Goal: Task Accomplishment & Management: Use online tool/utility

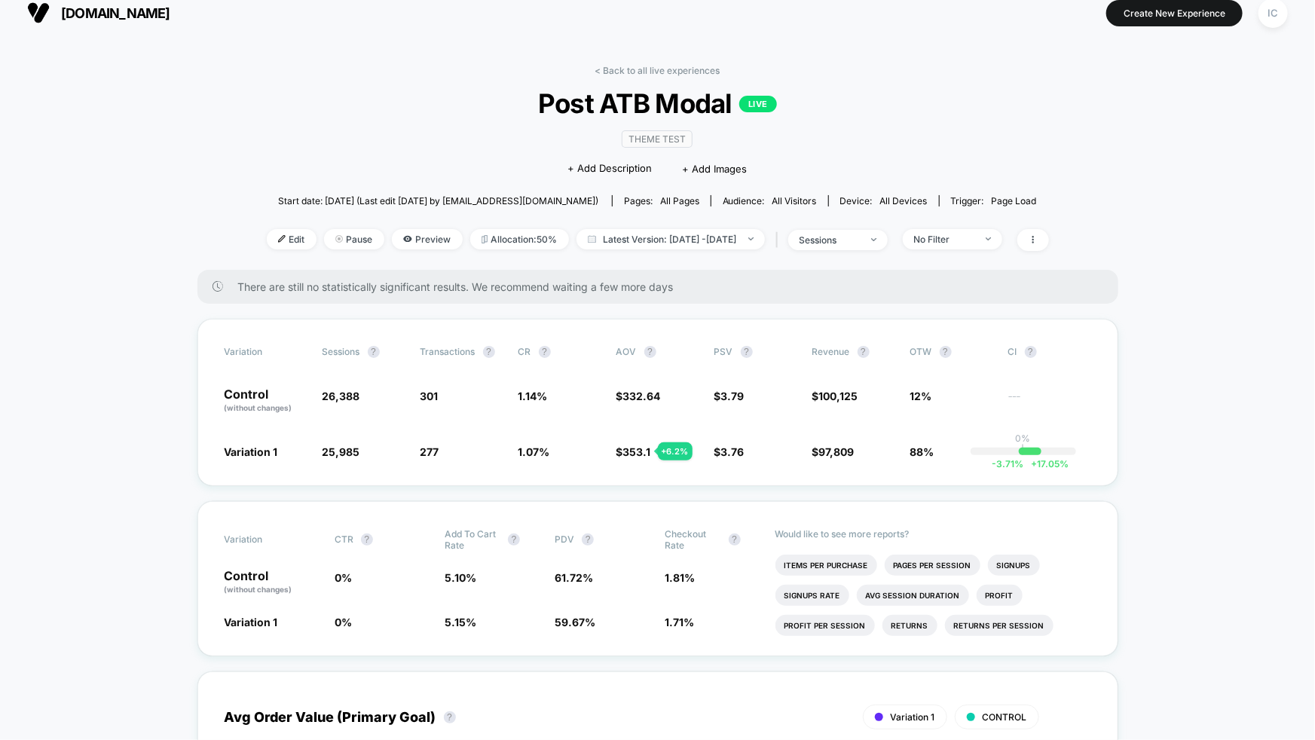
scroll to position [135, 0]
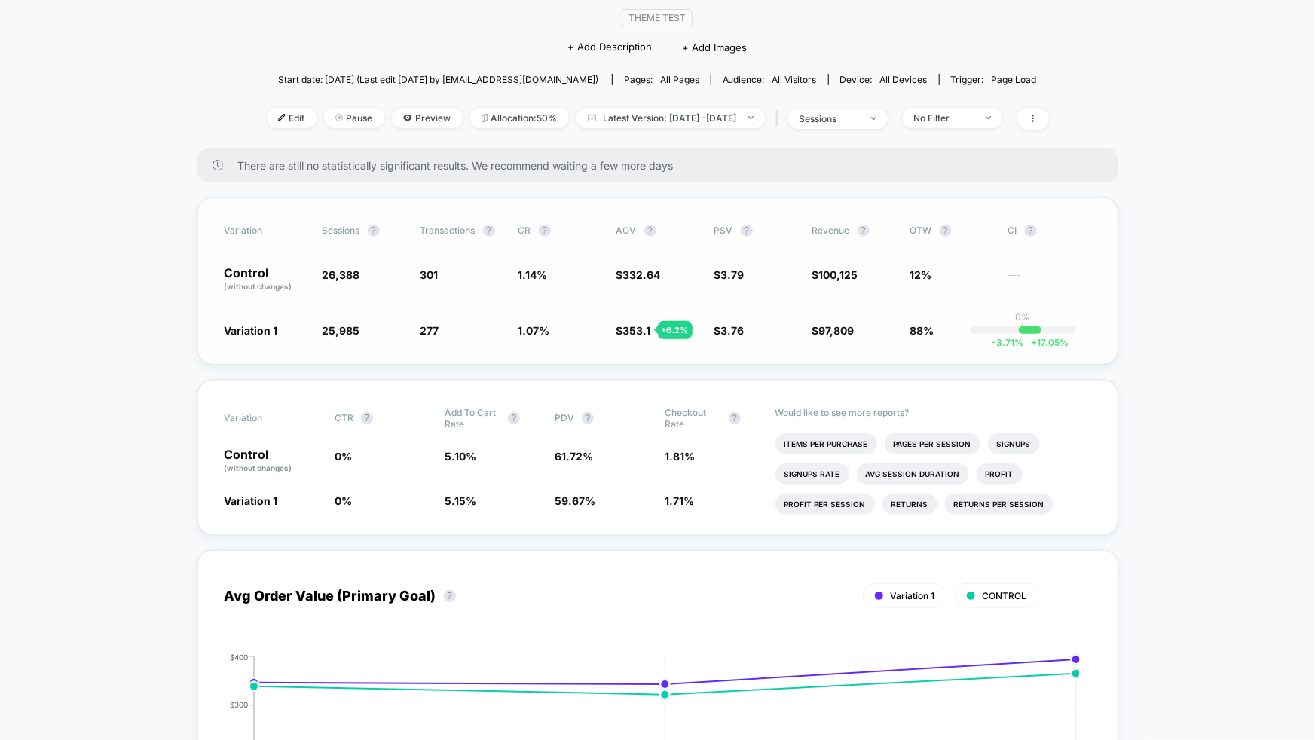
click at [562, 345] on div "Variation Sessions ? Transactions ? CR ? AOV ? PSV ? Revenue ? OTW ? CI ? Contr…" at bounding box center [658, 281] width 921 height 167
drag, startPoint x: 559, startPoint y: 341, endPoint x: 516, endPoint y: 264, distance: 88.7
click at [516, 264] on div "Variation Sessions ? Transactions ? CR ? AOV ? PSV ? Revenue ? OTW ? CI ? Contr…" at bounding box center [658, 281] width 921 height 167
click at [524, 274] on span "1.14 %" at bounding box center [533, 274] width 29 height 13
drag, startPoint x: 861, startPoint y: 327, endPoint x: 820, endPoint y: 266, distance: 73.4
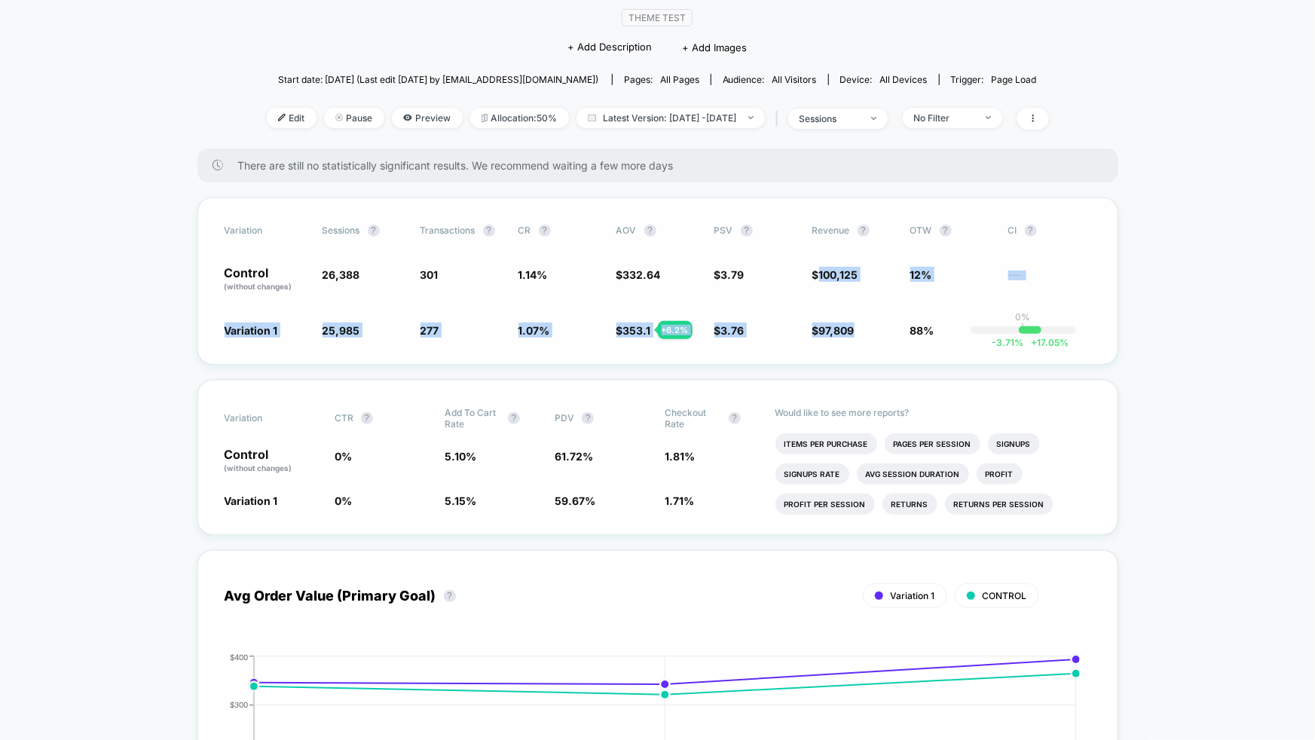
click at [820, 266] on div "Variation Sessions ? Transactions ? CR ? AOV ? PSV ? Revenue ? OTW ? CI ? Contr…" at bounding box center [658, 281] width 921 height 167
click at [820, 268] on span "100,125" at bounding box center [838, 274] width 39 height 13
click at [651, 328] on span "$ 353.1 + 6.2 %" at bounding box center [658, 330] width 83 height 15
drag, startPoint x: 651, startPoint y: 332, endPoint x: 614, endPoint y: 328, distance: 37.1
click at [614, 328] on div "Variation 1 25,985 - 1.5 % 277 - 6.5 % 1.07 % - 6.5 % $ 353.1 + 6.2 % $ 3.76 - …" at bounding box center [658, 330] width 867 height 15
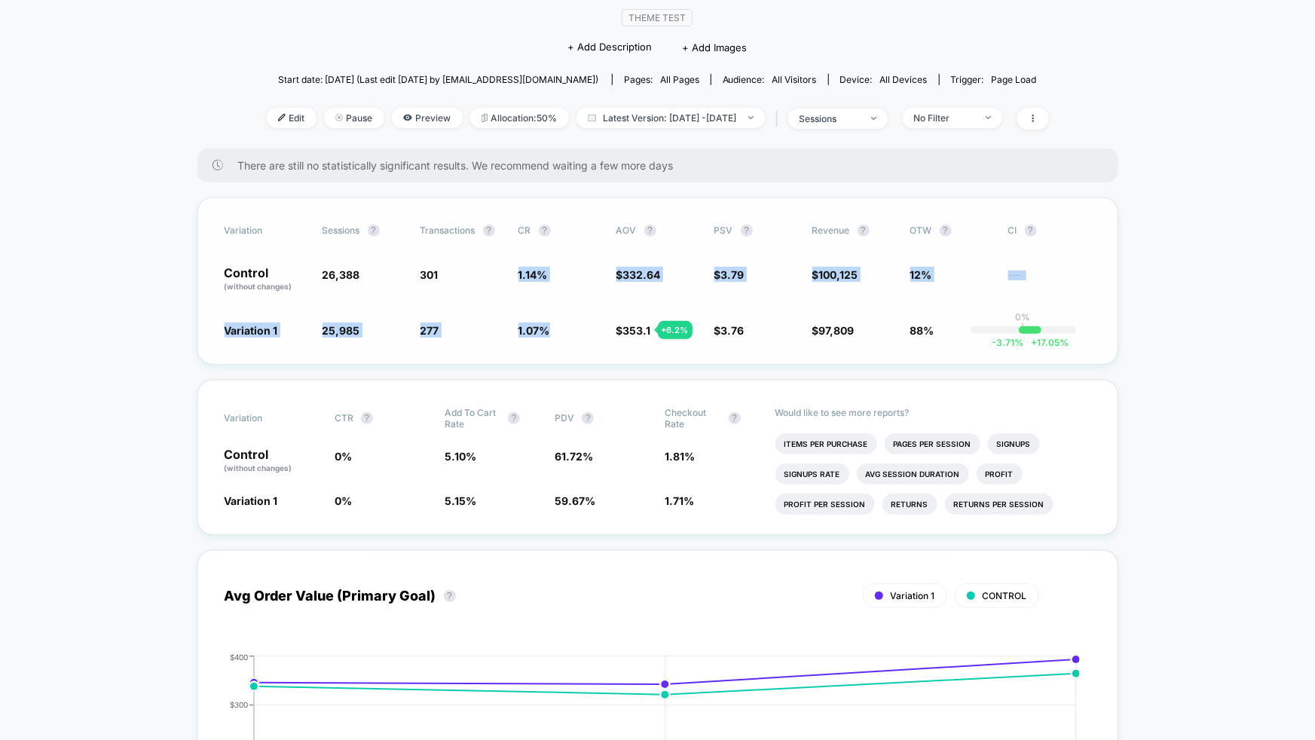
drag, startPoint x: 550, startPoint y: 335, endPoint x: 514, endPoint y: 267, distance: 76.9
click at [514, 267] on div "Variation Sessions ? Transactions ? CR ? AOV ? PSV ? Revenue ? OTW ? CI ? Contr…" at bounding box center [658, 281] width 921 height 167
click at [540, 335] on span "1.07 %" at bounding box center [535, 330] width 32 height 13
click at [929, 342] on div "Variation Sessions ? Transactions ? CR ? AOV ? PSV ? Revenue ? OTW ? CI ? Contr…" at bounding box center [658, 281] width 921 height 167
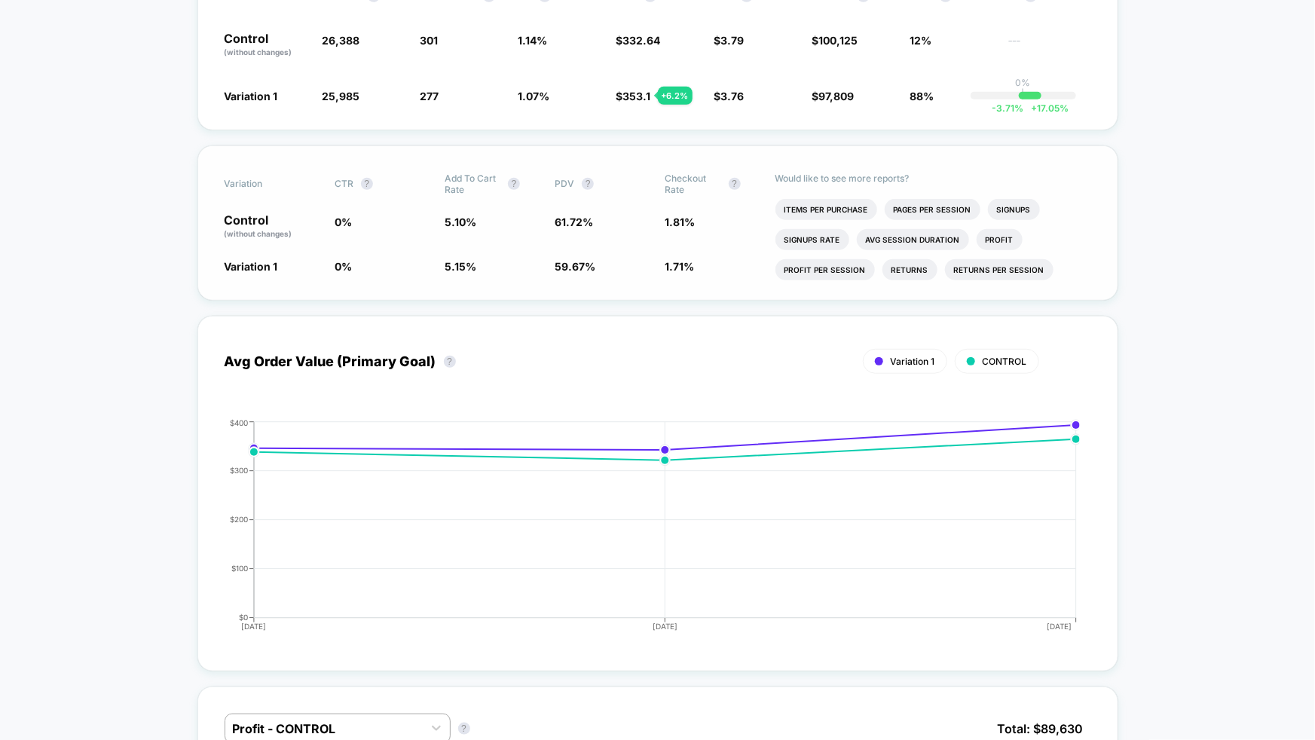
scroll to position [384, 0]
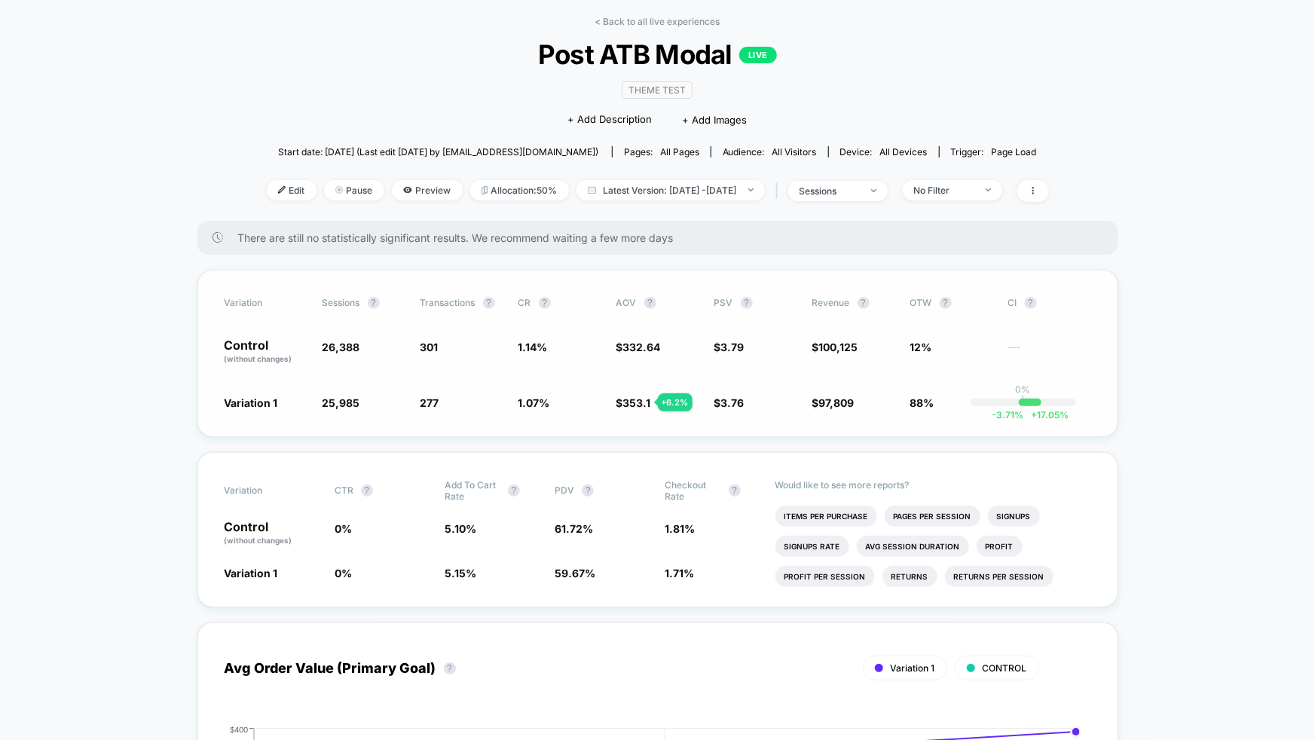
scroll to position [61, 0]
click at [486, 413] on div "Variation Sessions ? Transactions ? CR ? AOV ? PSV ? Revenue ? OTW ? CI ? Contr…" at bounding box center [658, 354] width 921 height 167
click at [975, 192] on div "No Filter" at bounding box center [944, 191] width 60 height 11
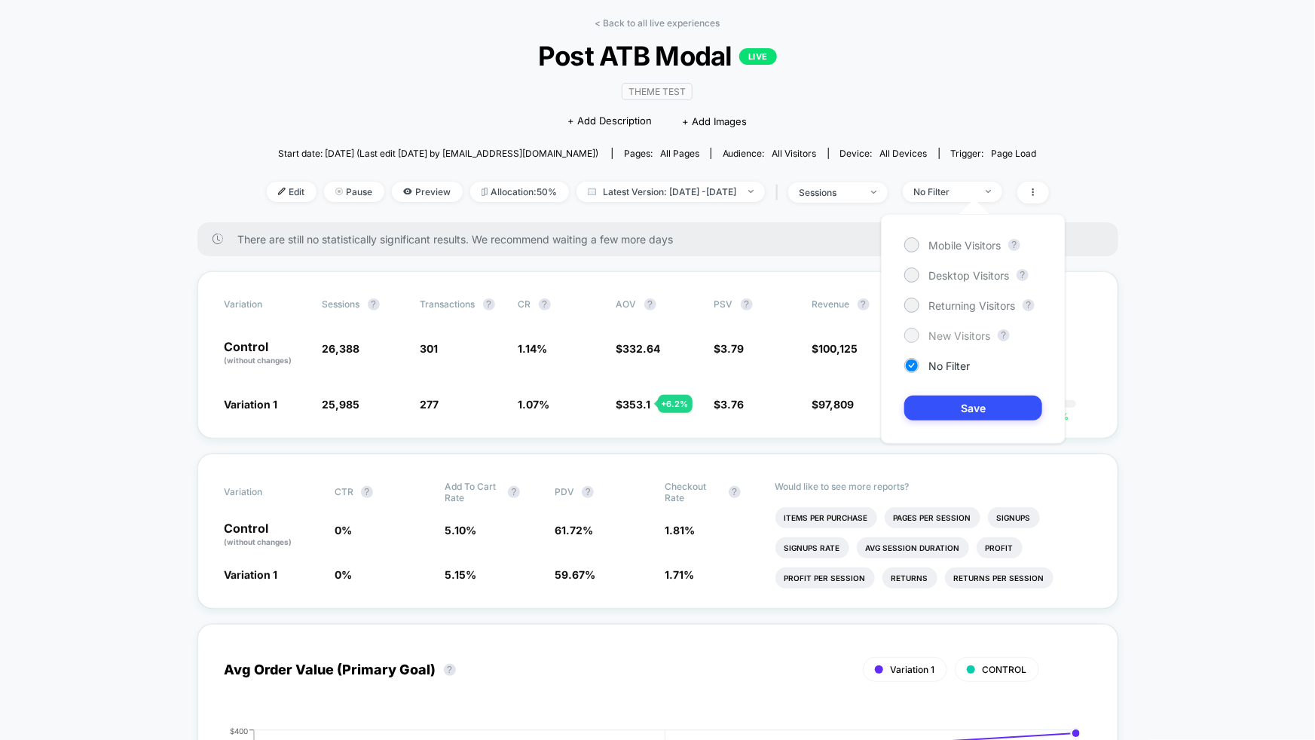
click at [965, 335] on span "New Visitors" at bounding box center [960, 335] width 62 height 13
click at [975, 406] on button "Save" at bounding box center [974, 408] width 138 height 25
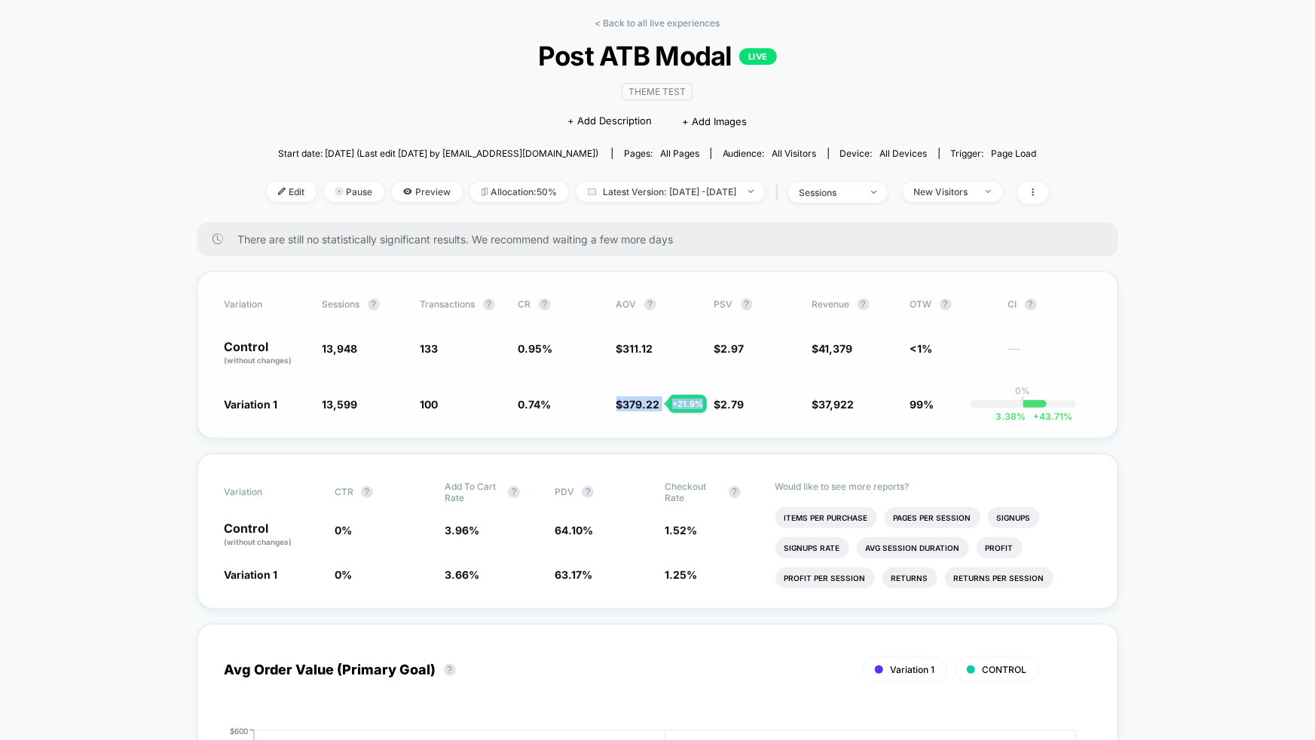
drag, startPoint x: 611, startPoint y: 402, endPoint x: 713, endPoint y: 407, distance: 102.7
click at [713, 407] on div "Variation 1 13,599 - 2.5 % 100 - 22.9 % 0.74 % - 22.9 % $ 379.22 + 21.9 % $ 2.7…" at bounding box center [658, 404] width 867 height 15
click at [972, 190] on div "New Visitors" at bounding box center [944, 191] width 60 height 11
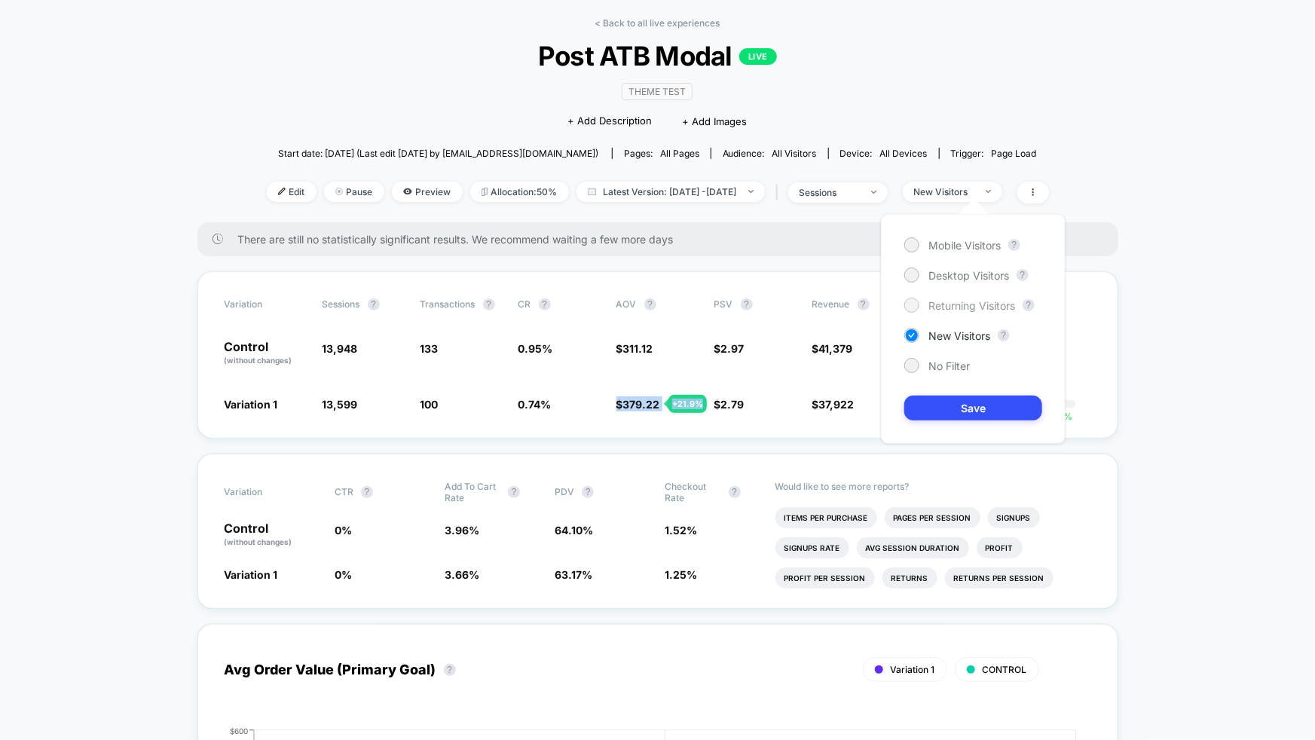
click at [945, 303] on span "Returning Visitors" at bounding box center [972, 305] width 87 height 13
click at [970, 411] on button "Save" at bounding box center [974, 408] width 138 height 25
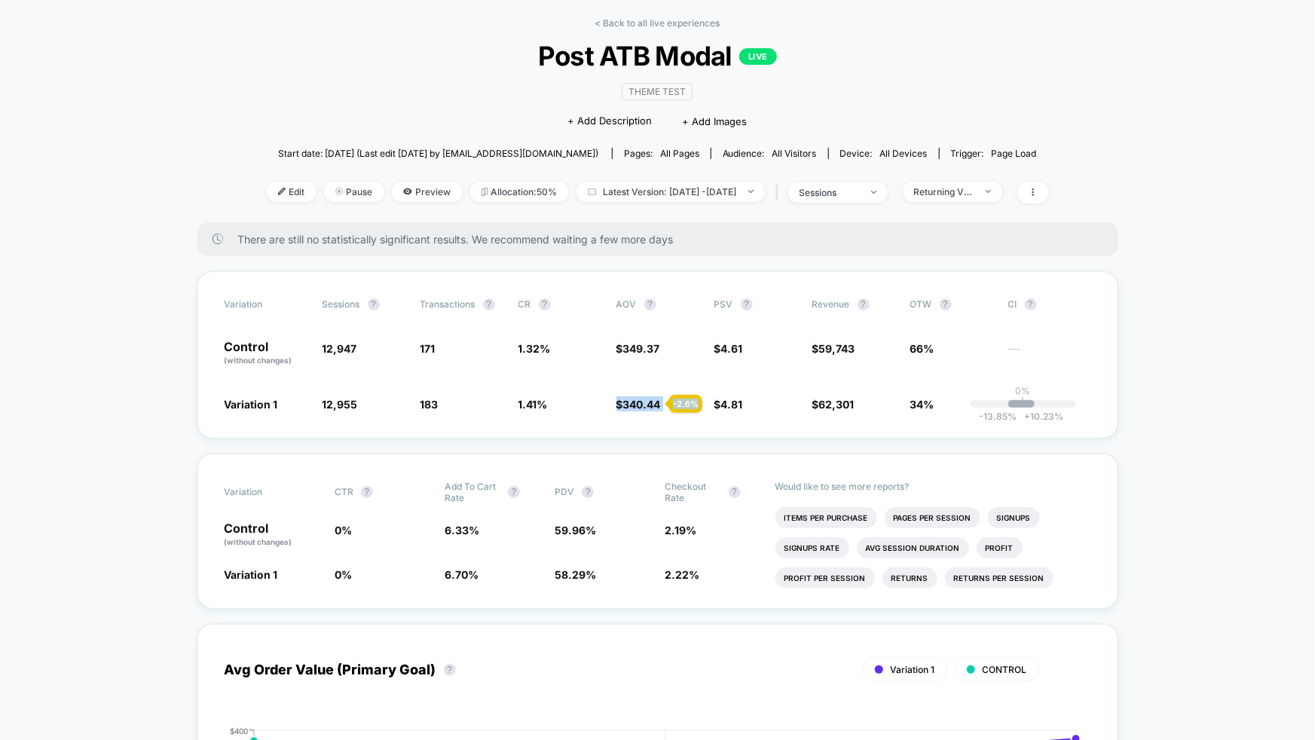
drag, startPoint x: 677, startPoint y: 406, endPoint x: 697, endPoint y: 403, distance: 20.6
click at [697, 403] on div "- 2.6 %" at bounding box center [685, 404] width 33 height 18
click at [691, 405] on div "- 2.6 %" at bounding box center [685, 404] width 33 height 18
click at [1003, 184] on span "Returning Visitors" at bounding box center [953, 192] width 100 height 20
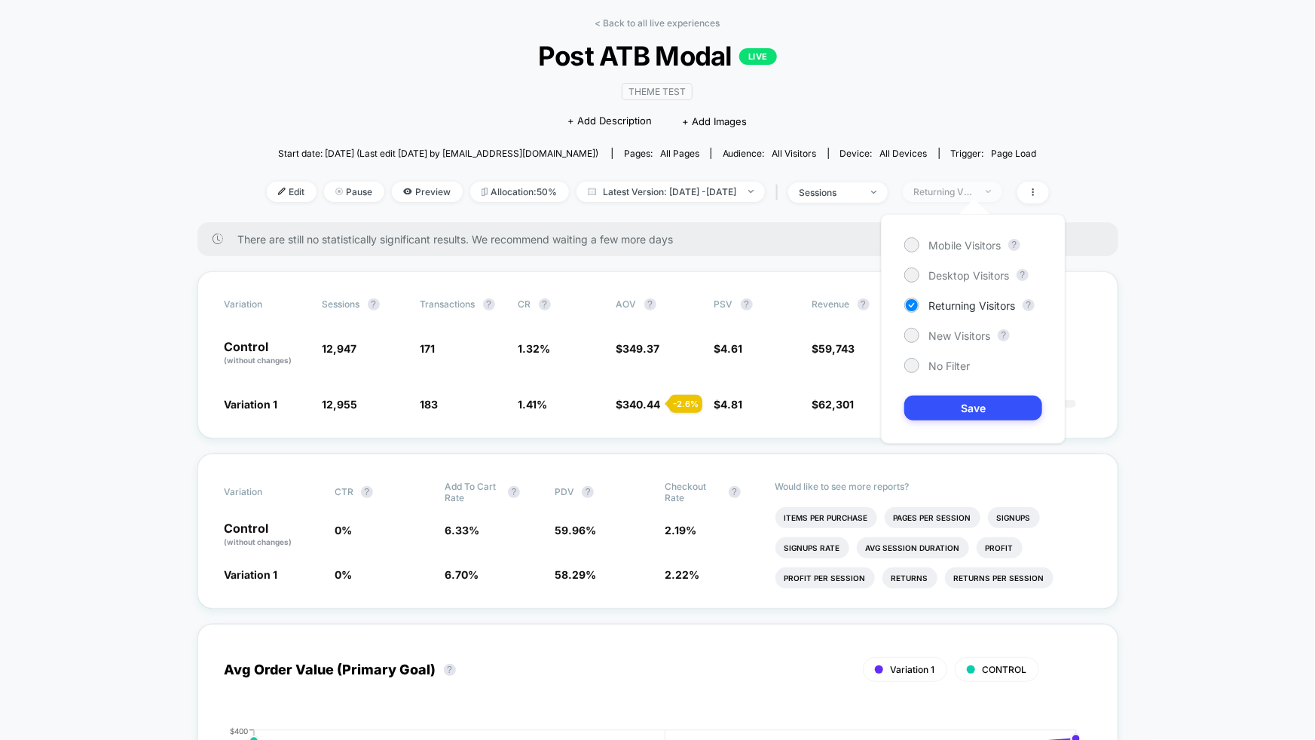
click at [1003, 185] on span "Returning Visitors" at bounding box center [953, 192] width 100 height 20
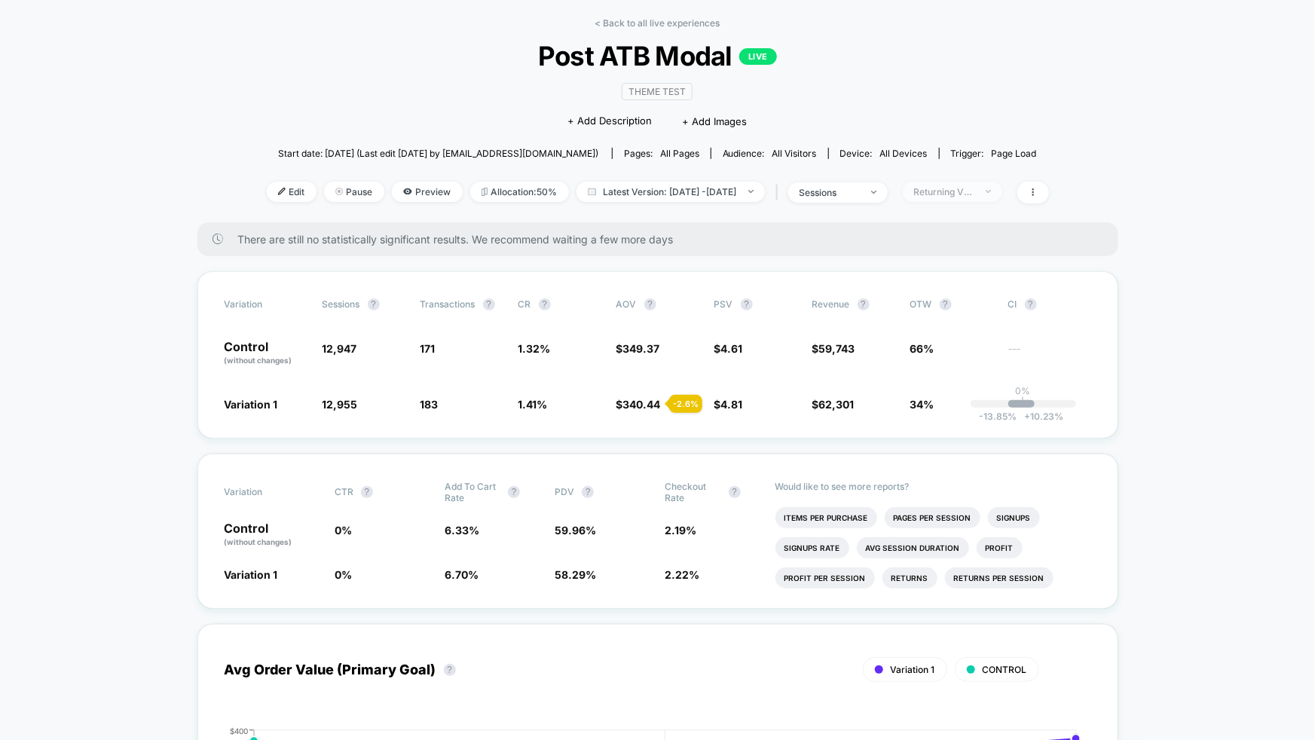
click at [1003, 185] on span "Returning Visitors" at bounding box center [953, 192] width 100 height 20
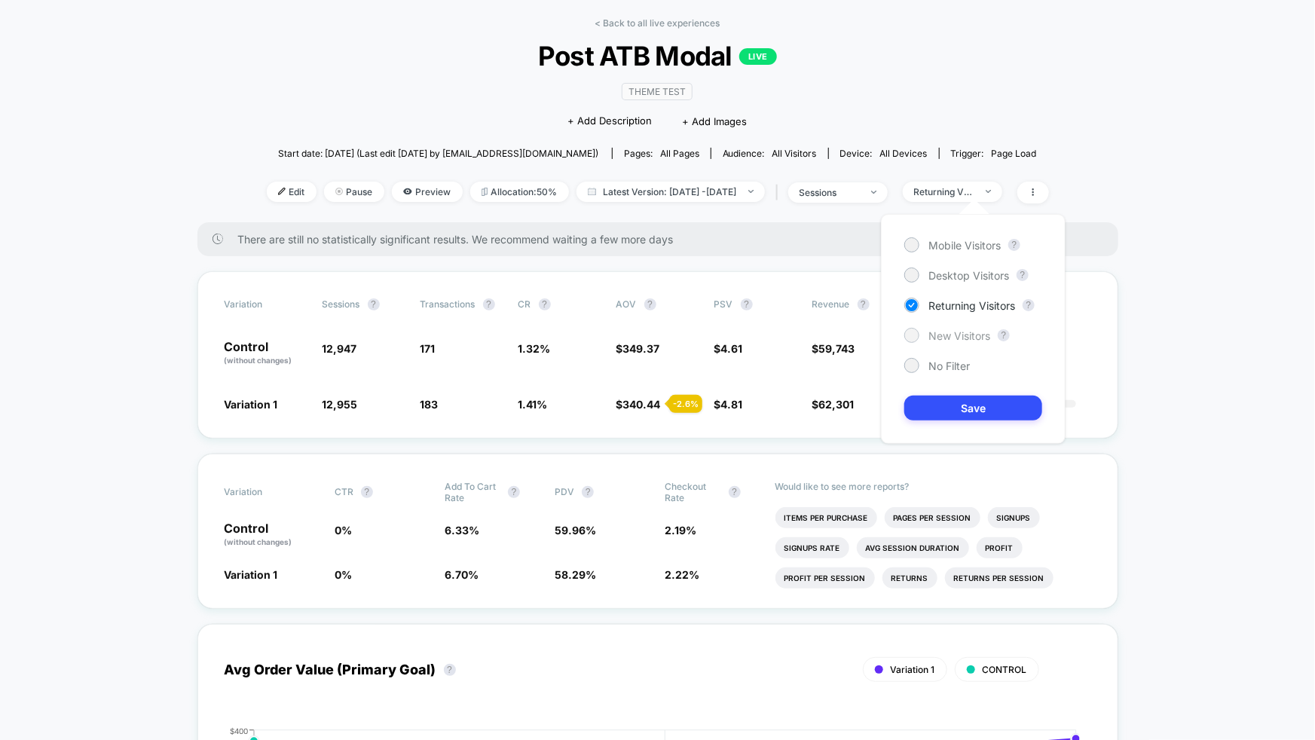
click at [951, 338] on span "New Visitors" at bounding box center [960, 335] width 62 height 13
click at [994, 400] on button "Save" at bounding box center [974, 408] width 138 height 25
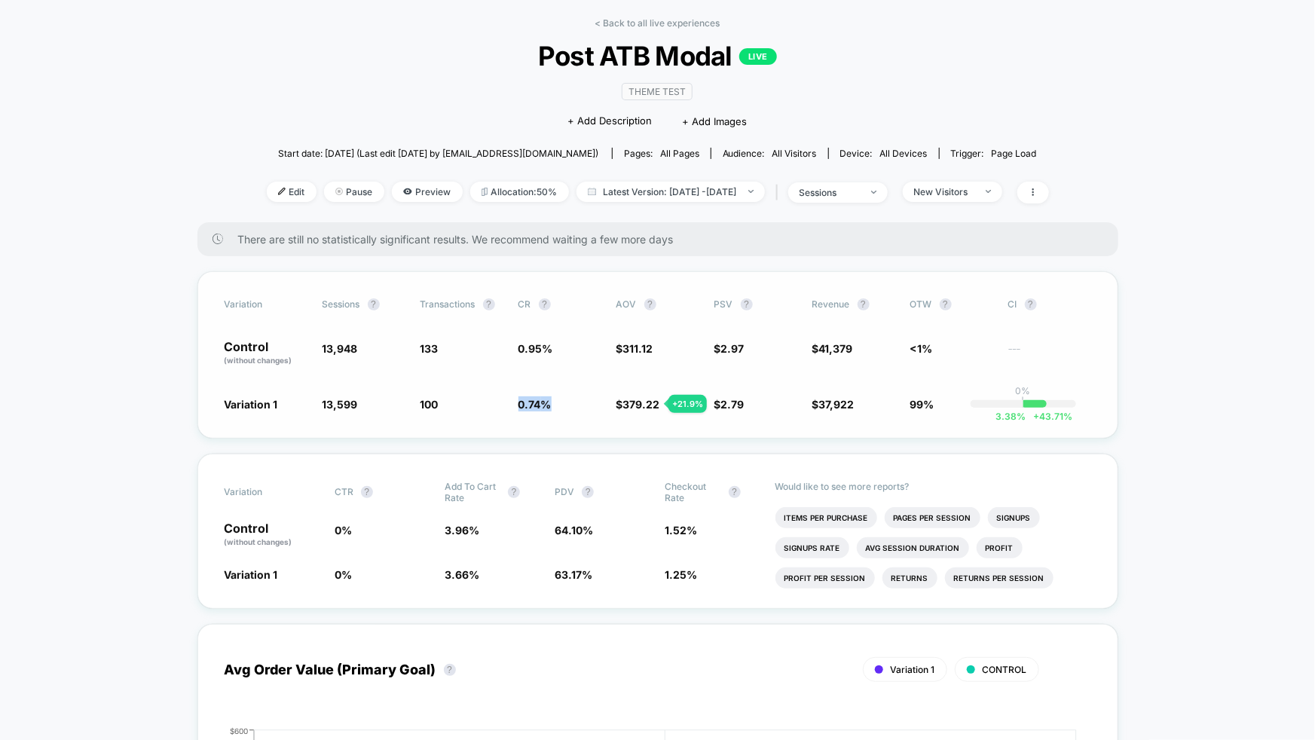
drag, startPoint x: 514, startPoint y: 403, endPoint x: 561, endPoint y: 405, distance: 46.8
click at [561, 405] on div "Variation 1 13,599 - 2.5 % 100 - 22.9 % 0.74 % - 22.9 % $ 379.22 + 21.9 % $ 2.7…" at bounding box center [658, 404] width 867 height 15
click at [544, 411] on div "Variation Sessions ? Transactions ? CR ? AOV ? PSV ? Revenue ? OTW ? CI ? Contr…" at bounding box center [658, 354] width 921 height 167
click at [972, 186] on div "New Visitors" at bounding box center [944, 191] width 60 height 11
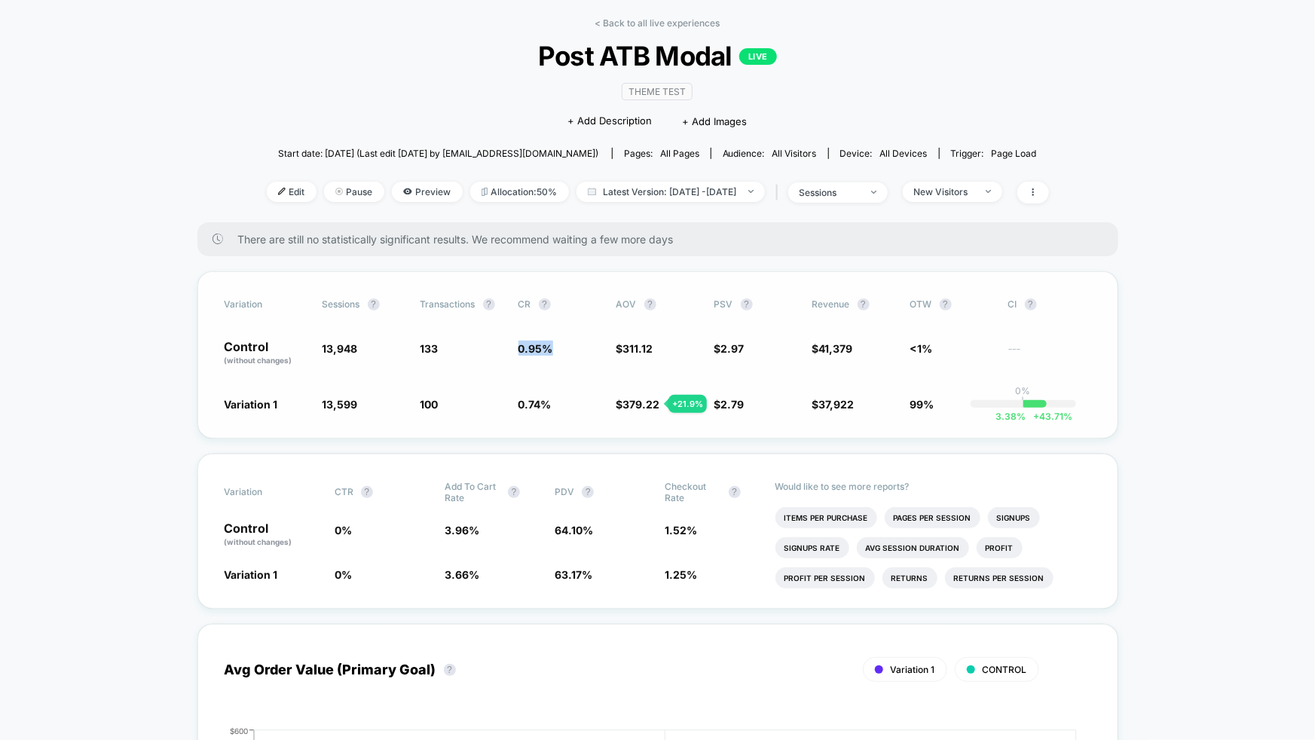
drag, startPoint x: 552, startPoint y: 343, endPoint x: 507, endPoint y: 350, distance: 45.7
click at [507, 350] on div "Control (without changes) 13,948 133 0.95 % $ 311.12 $ 2.97 $ 41,379 <1% ---" at bounding box center [658, 354] width 867 height 26
click at [975, 191] on div "New Visitors" at bounding box center [944, 191] width 60 height 11
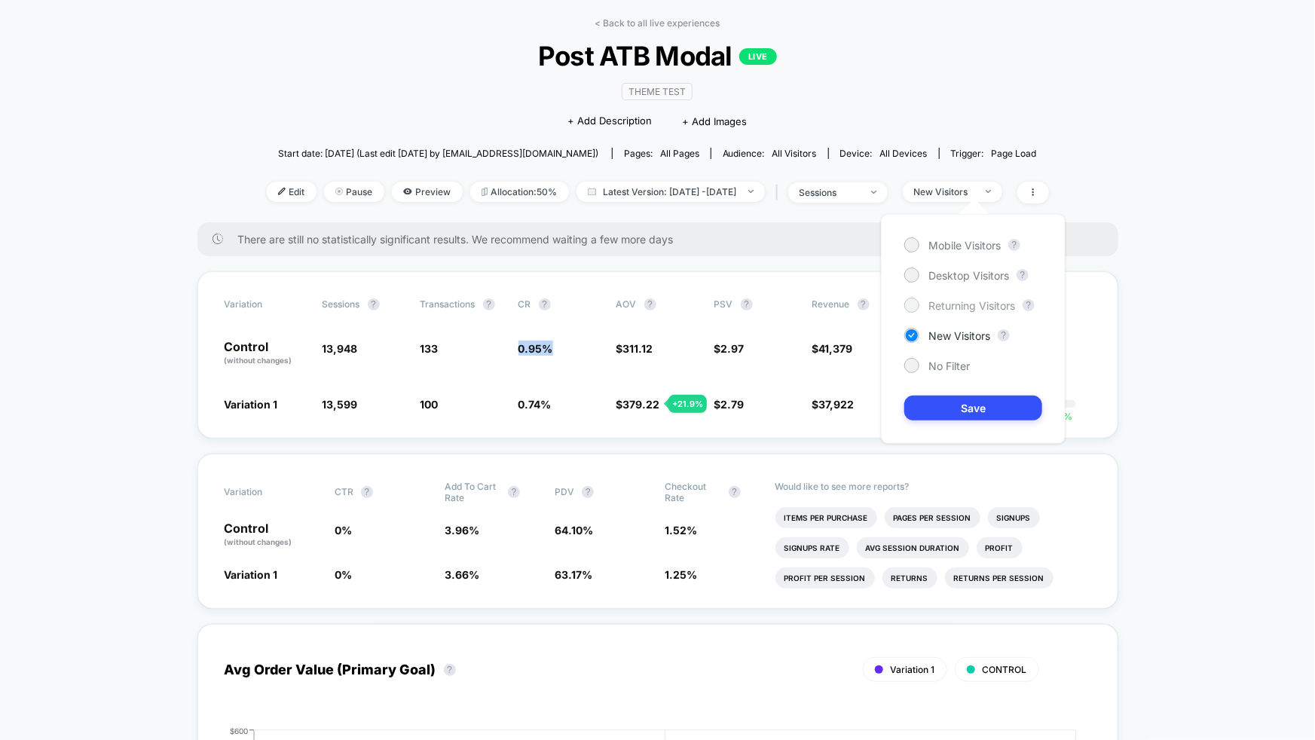
click at [966, 308] on span "Returning Visitors" at bounding box center [972, 305] width 87 height 13
click at [972, 413] on button "Save" at bounding box center [974, 408] width 138 height 25
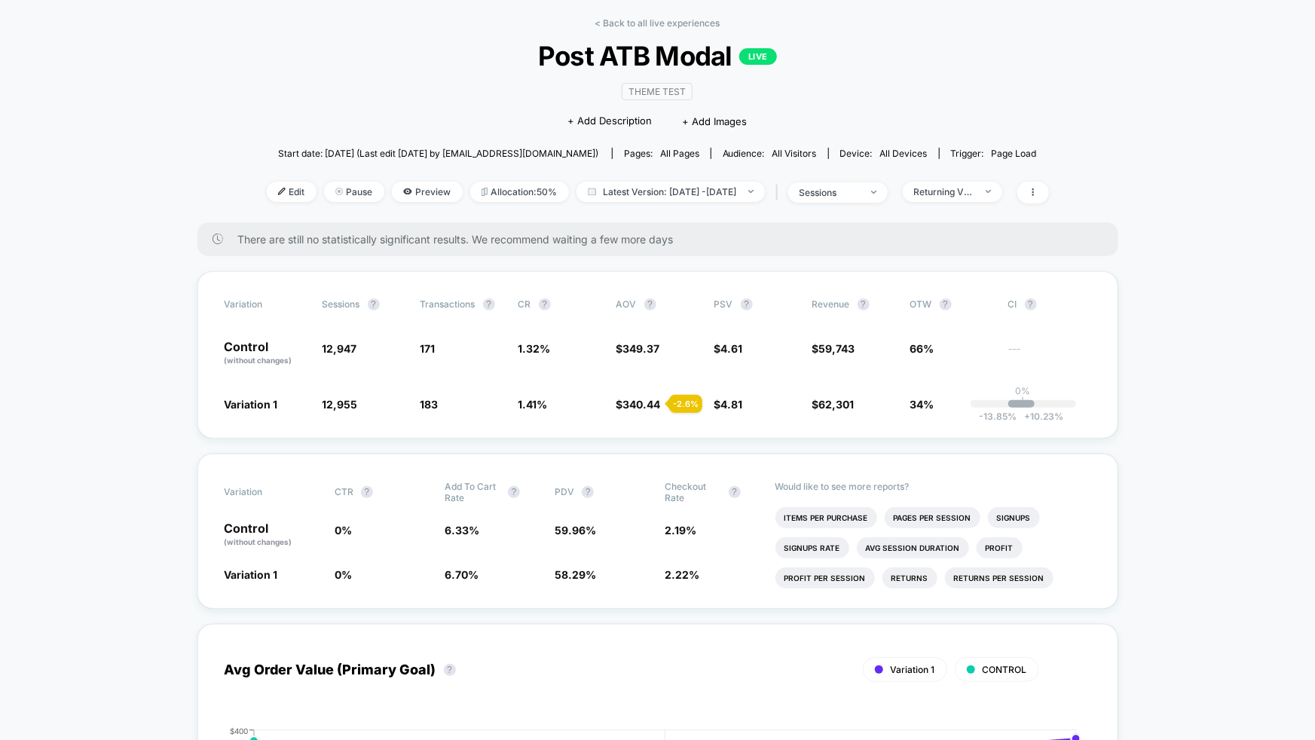
click at [547, 429] on div "Variation Sessions ? Transactions ? CR ? AOV ? PSV ? Revenue ? OTW ? CI ? Contr…" at bounding box center [658, 354] width 921 height 167
click at [658, 427] on div "Variation Sessions ? Transactions ? CR ? AOV ? PSV ? Revenue ? OTW ? CI ? Contr…" at bounding box center [658, 354] width 921 height 167
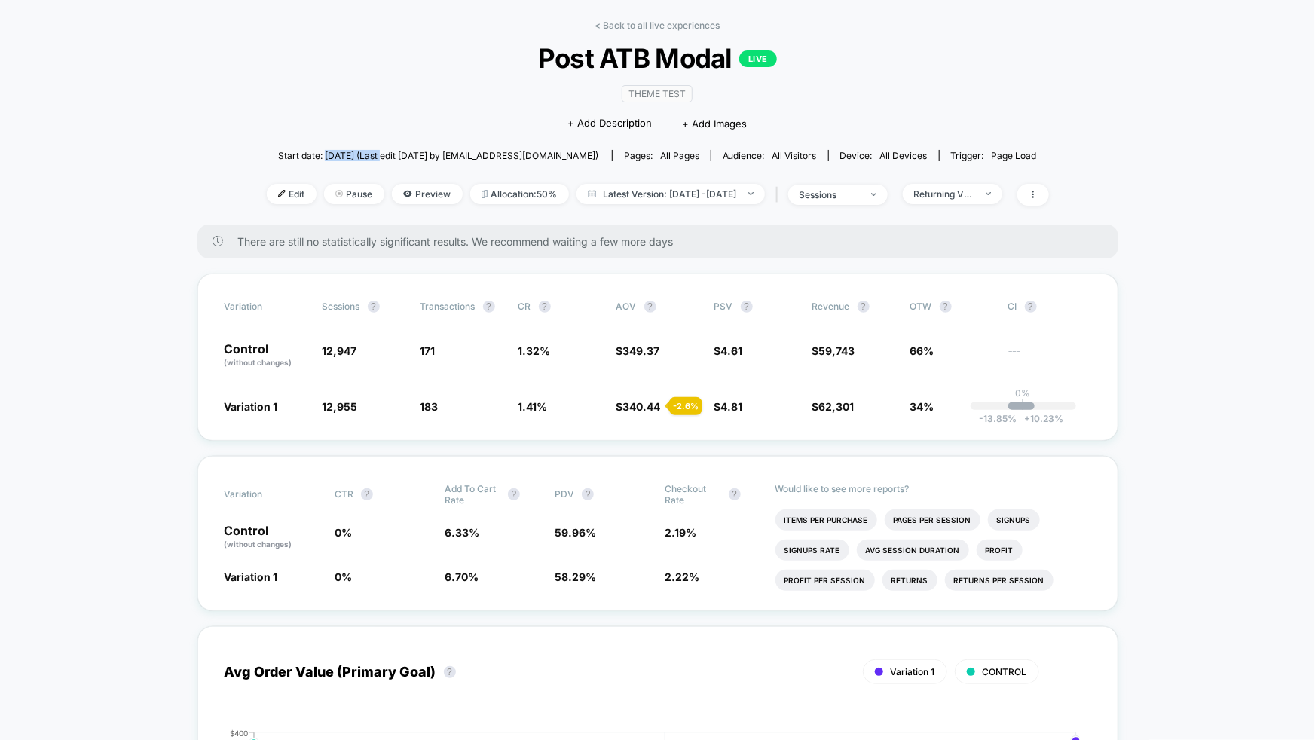
drag, startPoint x: 355, startPoint y: 152, endPoint x: 412, endPoint y: 151, distance: 56.5
click at [412, 151] on span "Start date: [DATE] (Last edit [DATE] by [EMAIL_ADDRESS][DOMAIN_NAME])" at bounding box center [438, 155] width 320 height 11
click at [1003, 197] on span "Returning Visitors" at bounding box center [953, 194] width 100 height 20
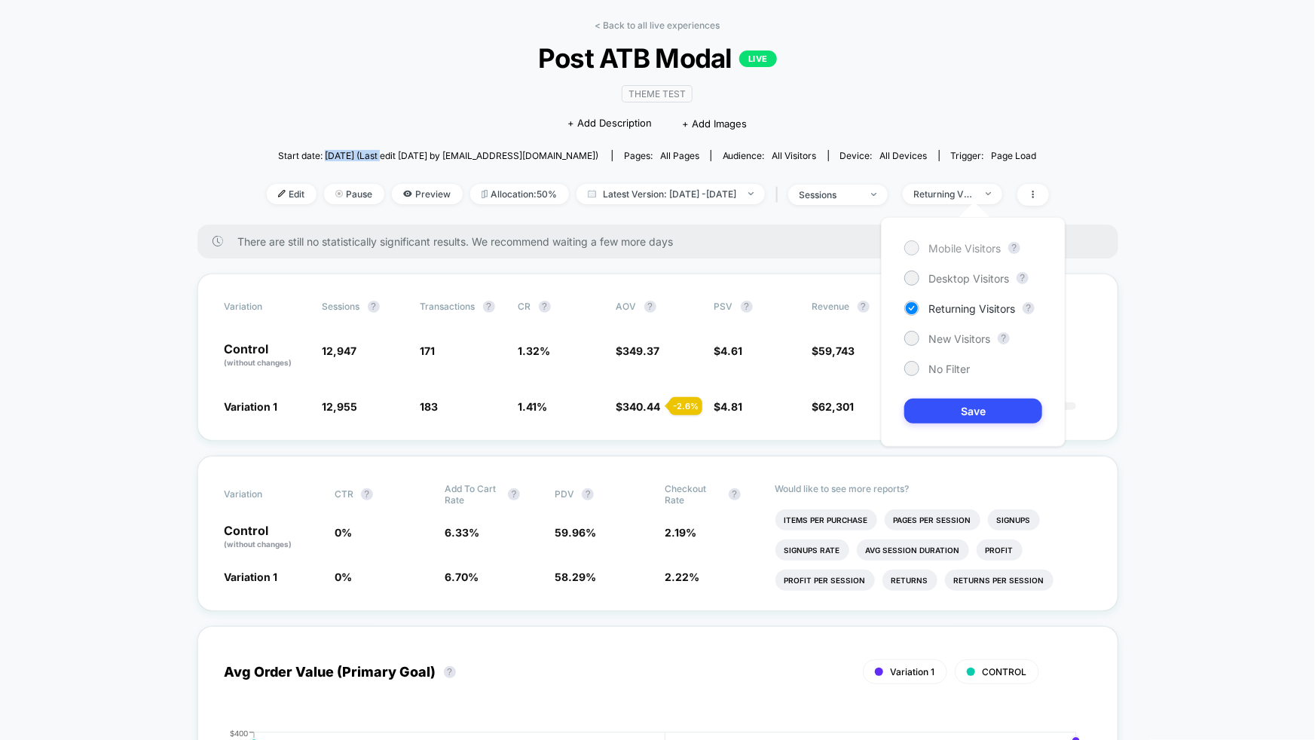
click at [969, 247] on span "Mobile Visitors" at bounding box center [965, 248] width 72 height 13
click at [984, 410] on button "Save" at bounding box center [974, 411] width 138 height 25
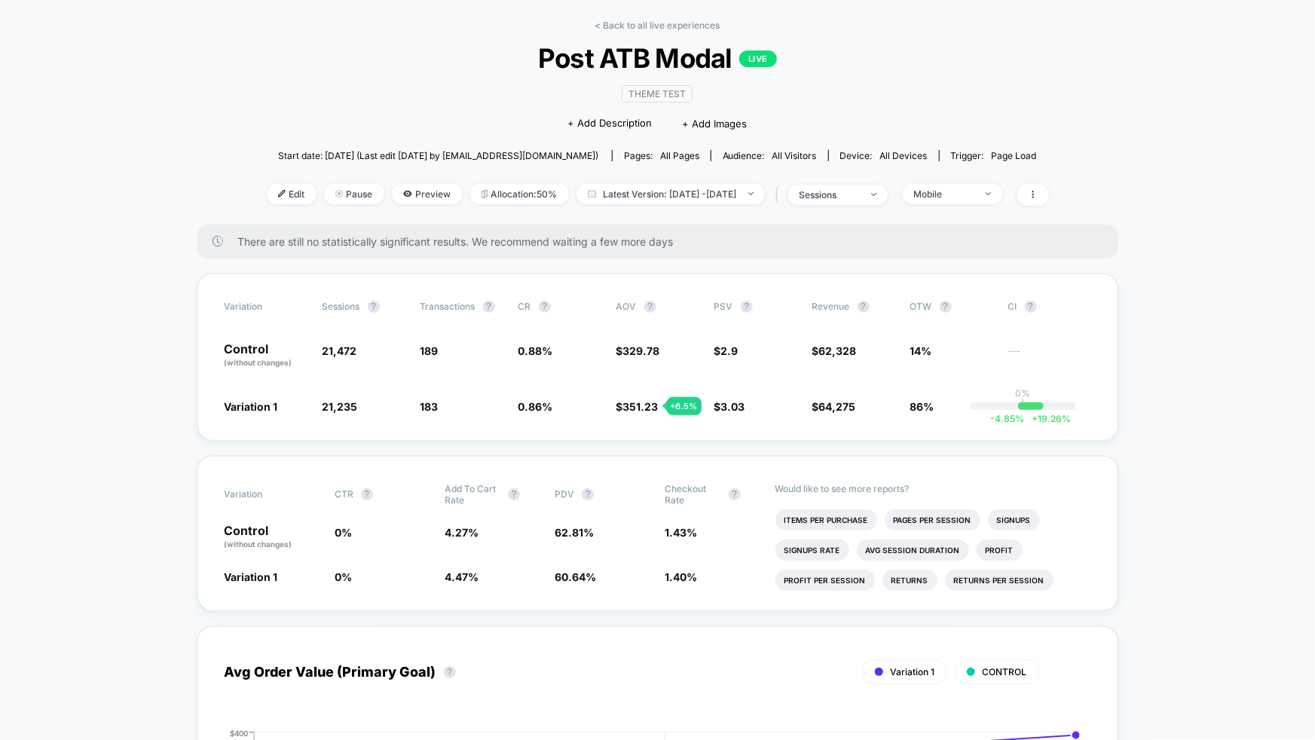
click at [975, 194] on div "Mobile" at bounding box center [944, 193] width 60 height 11
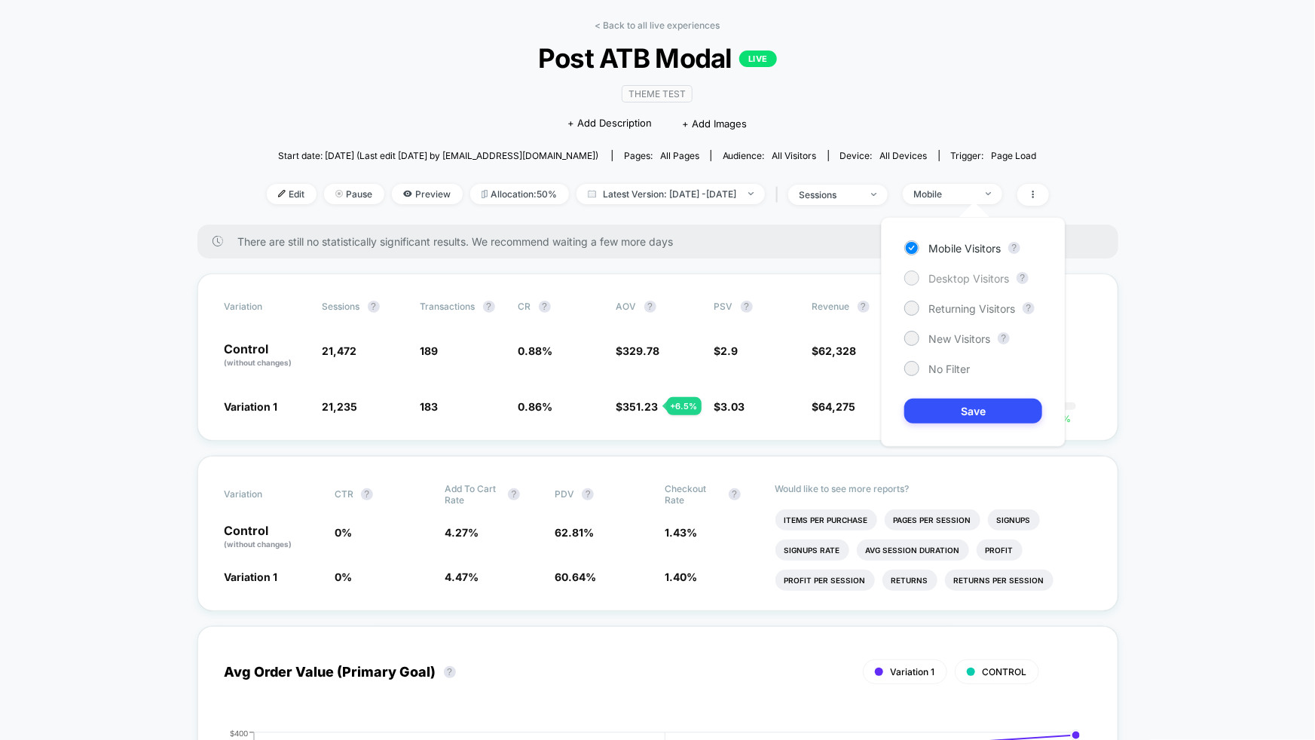
click at [974, 282] on span "Desktop Visitors" at bounding box center [969, 278] width 81 height 13
click at [1003, 406] on button "Save" at bounding box center [974, 411] width 138 height 25
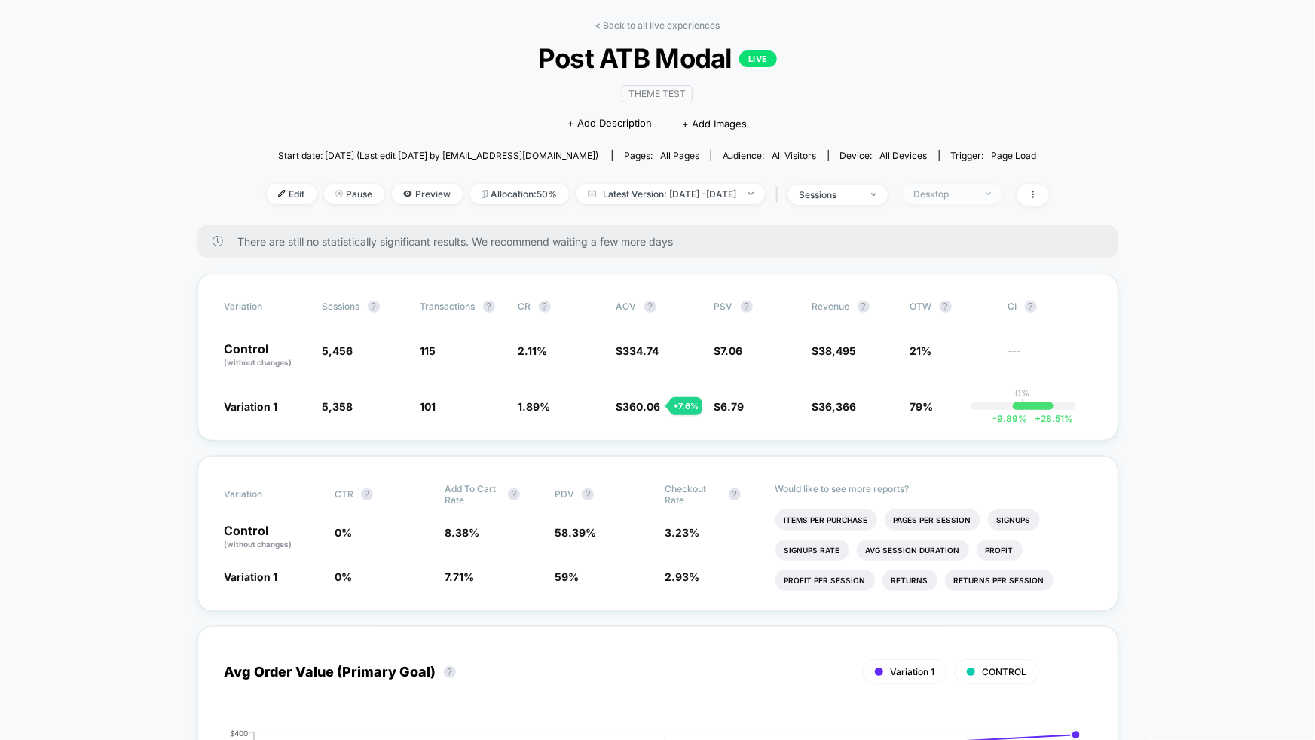
click at [986, 194] on div at bounding box center [980, 194] width 11 height 1
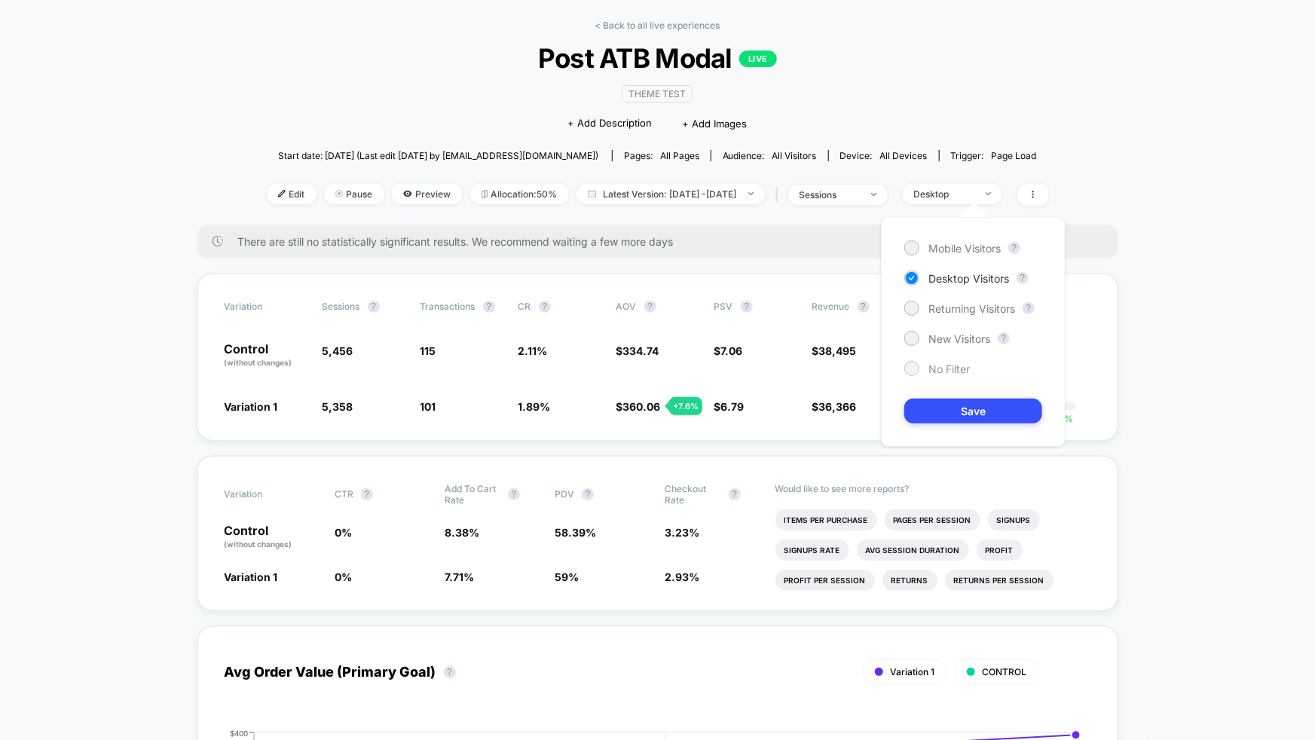
click at [954, 367] on span "No Filter" at bounding box center [949, 369] width 41 height 13
click at [969, 410] on button "Save" at bounding box center [974, 411] width 138 height 25
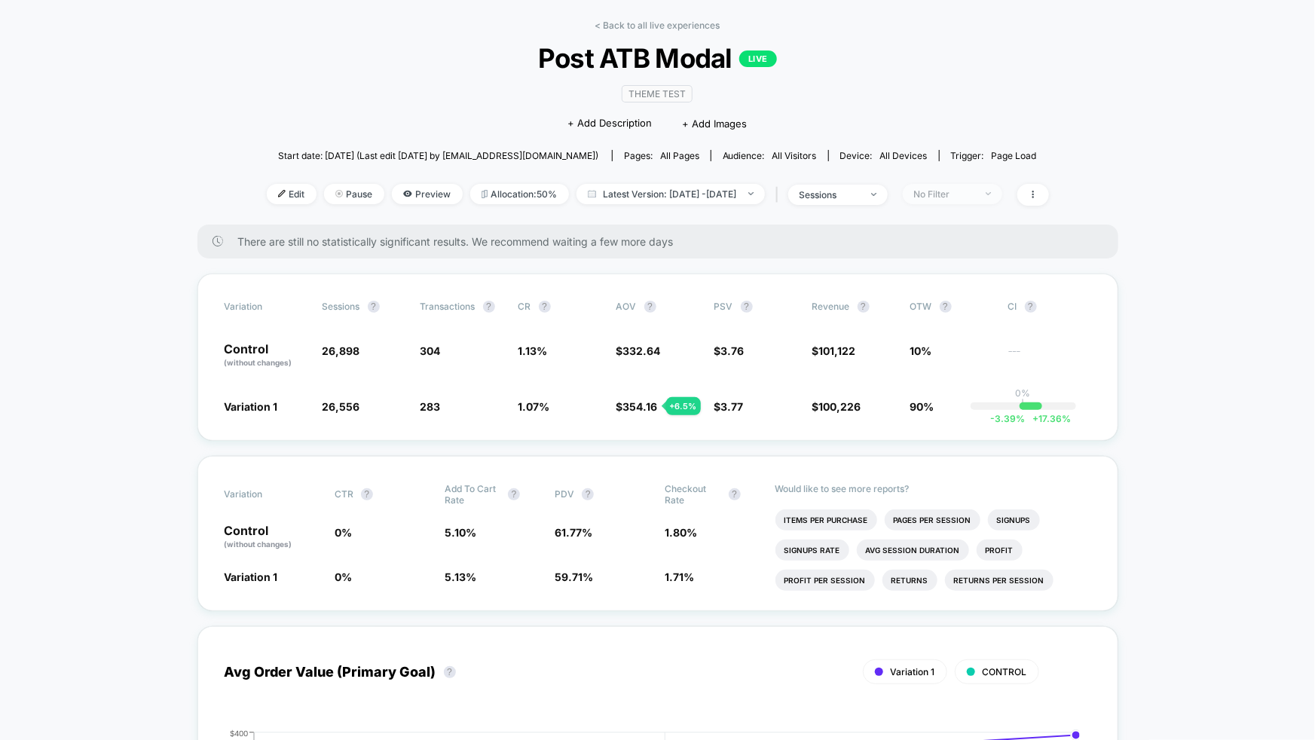
click at [975, 191] on div "No Filter" at bounding box center [944, 193] width 60 height 11
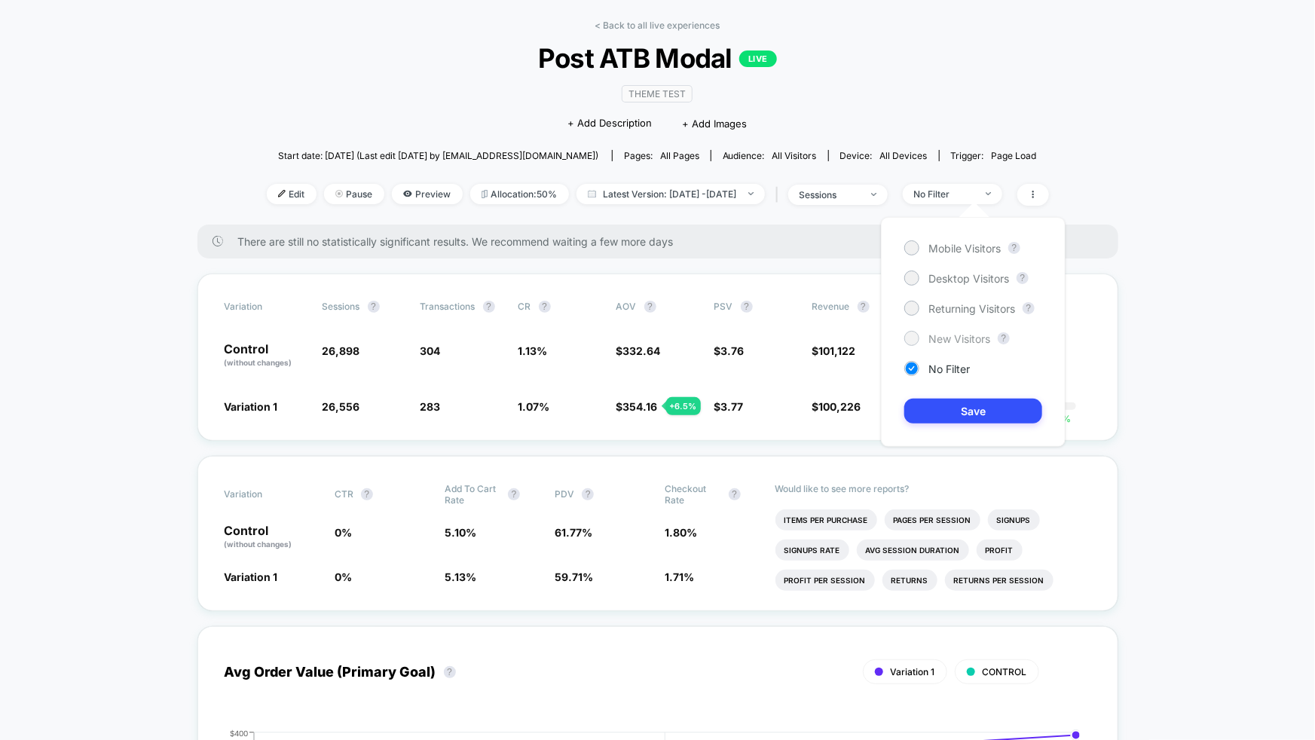
click at [955, 341] on span "New Visitors" at bounding box center [960, 338] width 62 height 13
click at [957, 407] on button "Save" at bounding box center [974, 411] width 138 height 25
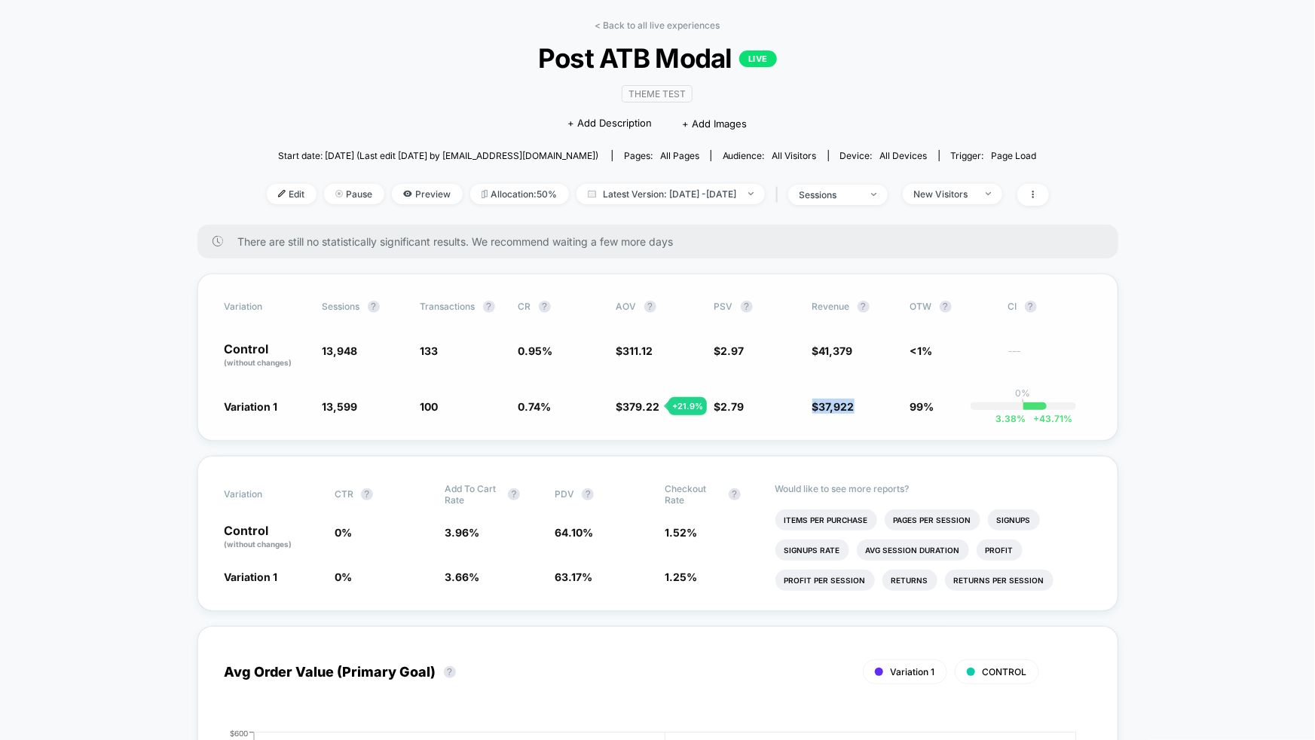
drag, startPoint x: 861, startPoint y: 406, endPoint x: 809, endPoint y: 405, distance: 52.0
click at [809, 405] on div "Variation 1 13,599 - 2.5 % 100 - 22.9 % 0.74 % - 22.9 % $ 379.22 + 21.9 % $ 2.7…" at bounding box center [658, 406] width 867 height 15
drag, startPoint x: 825, startPoint y: 374, endPoint x: 848, endPoint y: 422, distance: 53.6
click at [848, 422] on div "Variation Sessions ? Transactions ? CR ? AOV ? PSV ? Revenue ? OTW ? CI ? Contr…" at bounding box center [658, 357] width 921 height 167
click at [849, 413] on div "Variation Sessions ? Transactions ? CR ? AOV ? PSV ? Revenue ? OTW ? CI ? Contr…" at bounding box center [658, 357] width 921 height 167
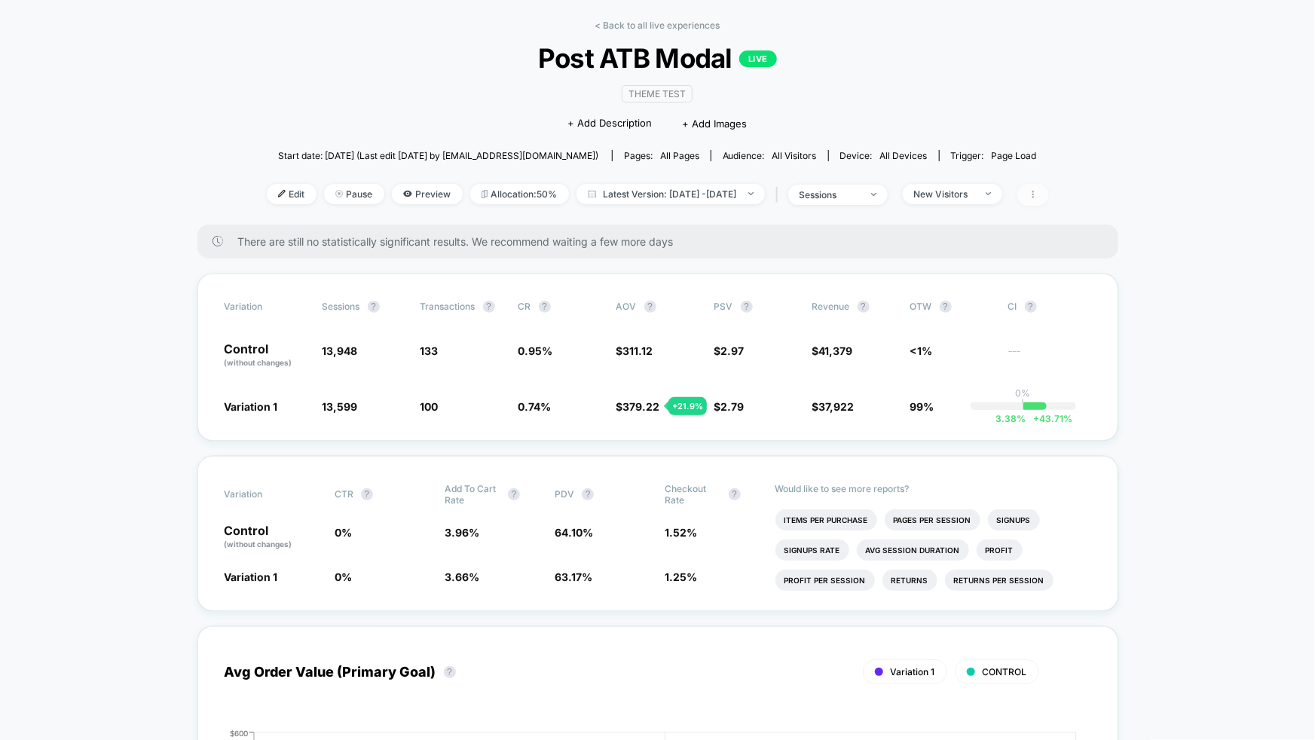
click at [1049, 189] on span at bounding box center [1034, 195] width 32 height 22
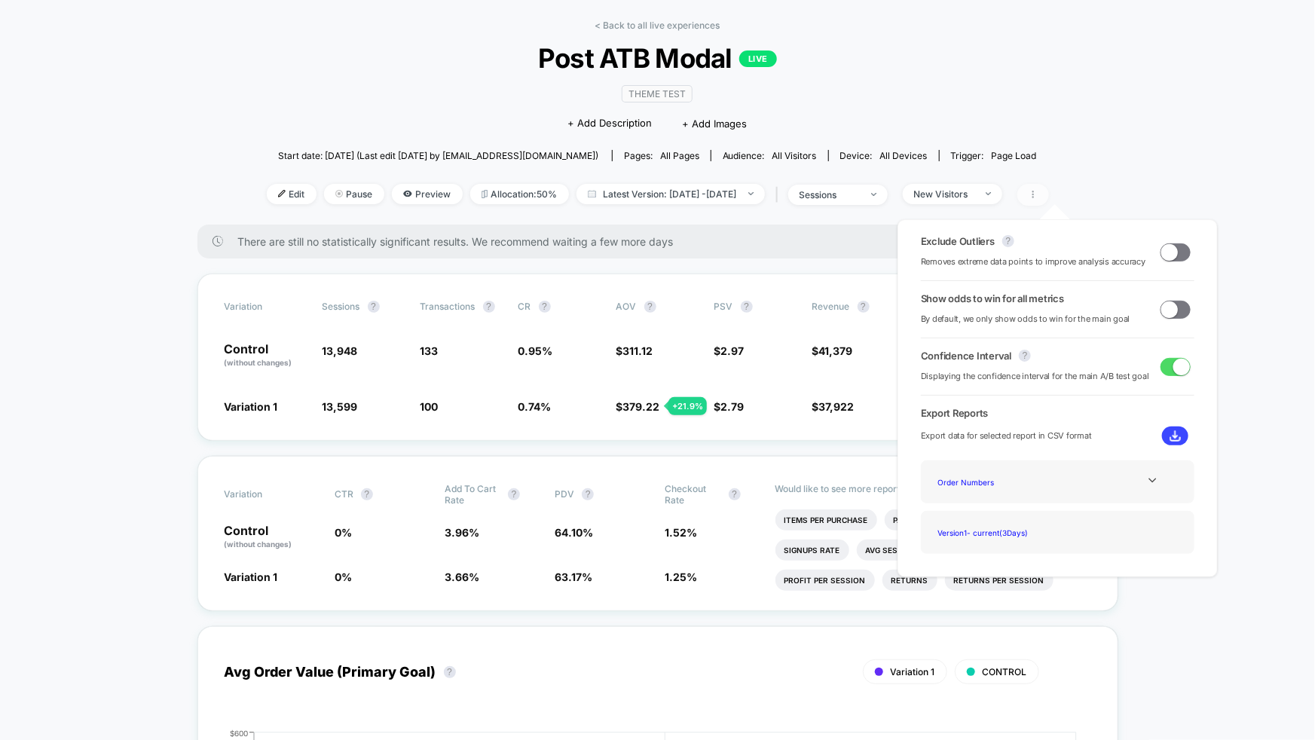
click at [1038, 191] on icon at bounding box center [1033, 194] width 9 height 9
